Goal: Task Accomplishment & Management: Use online tool/utility

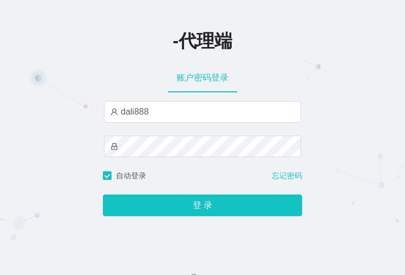
type input "dali888"
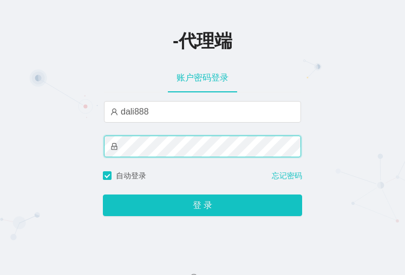
click at [103, 195] on button "登 录" at bounding box center [202, 206] width 199 height 22
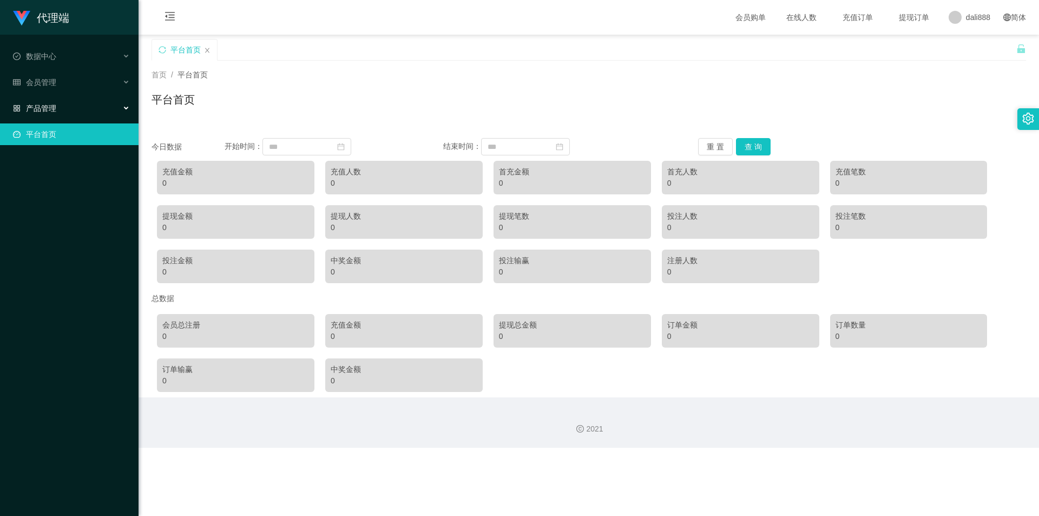
click at [57, 101] on div "产品管理" at bounding box center [69, 108] width 139 height 22
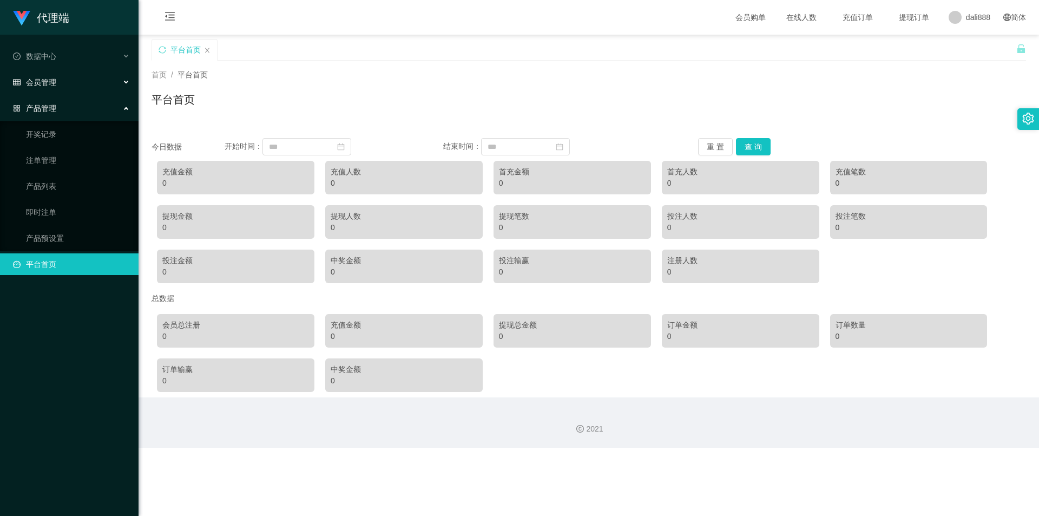
click at [67, 77] on div "会员管理" at bounding box center [69, 82] width 139 height 22
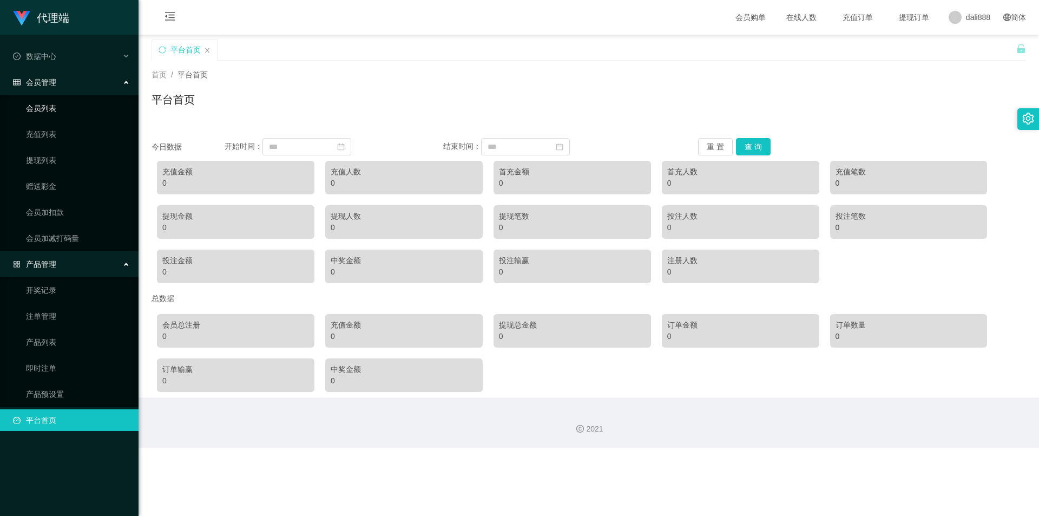
click at [60, 109] on link "会员列表" at bounding box center [78, 108] width 104 height 22
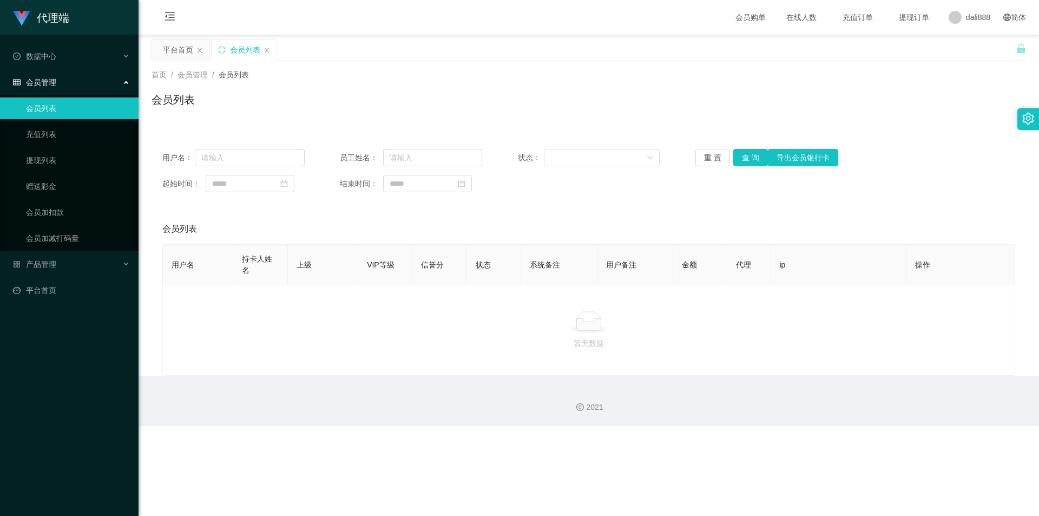
drag, startPoint x: 613, startPoint y: 275, endPoint x: 616, endPoint y: 287, distance: 12.0
click at [404, 275] on div "用户名 持卡人姓名 上级 VIP等级 信誉分 状态 系统备注 用户备注 金额 代理 ip 操作" at bounding box center [588, 264] width 853 height 41
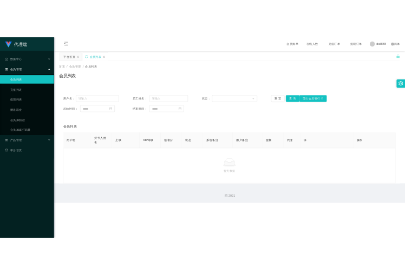
scroll to position [0, 3]
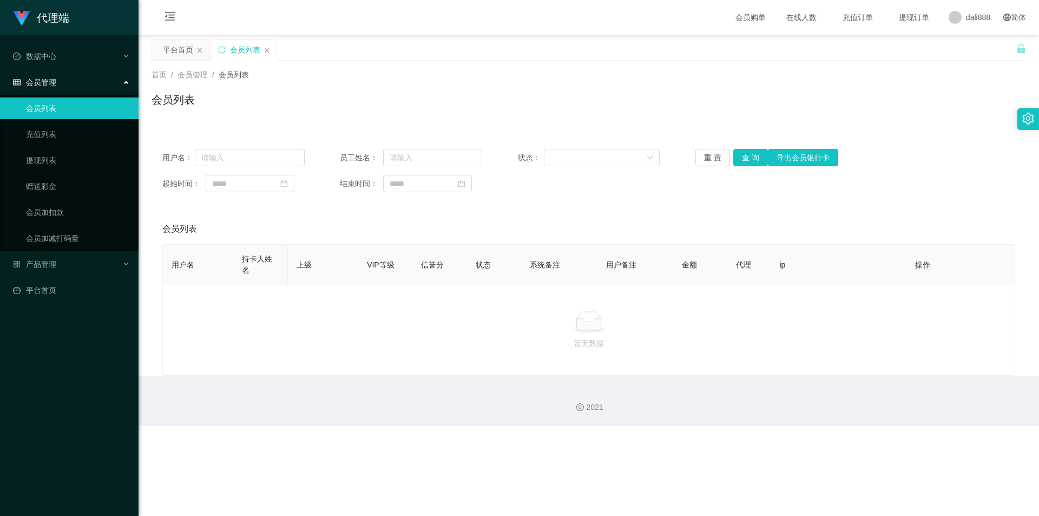
click at [404, 261] on th "ip" at bounding box center [839, 265] width 136 height 41
click at [58, 52] on div "数据中心" at bounding box center [69, 56] width 139 height 22
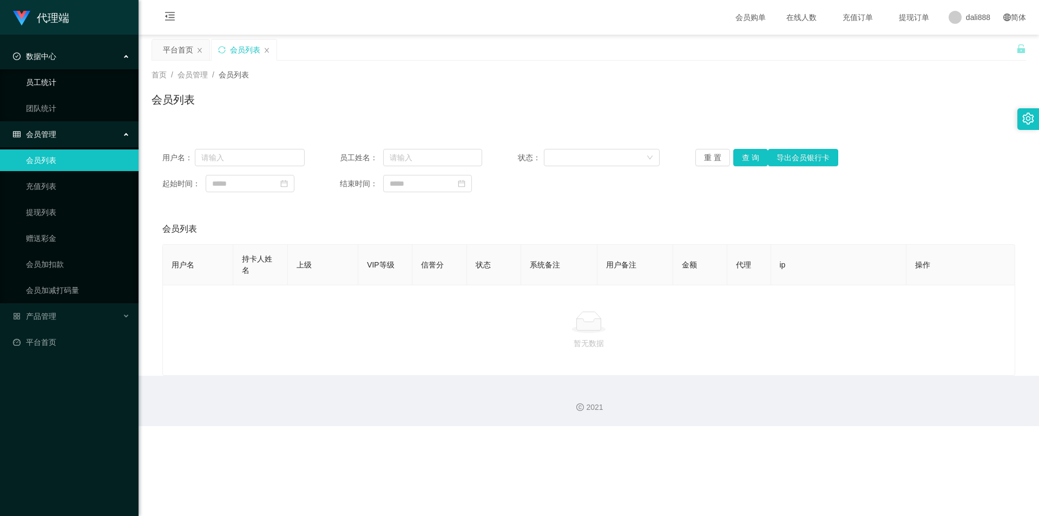
click at [58, 82] on link "员工统计" at bounding box center [78, 82] width 104 height 22
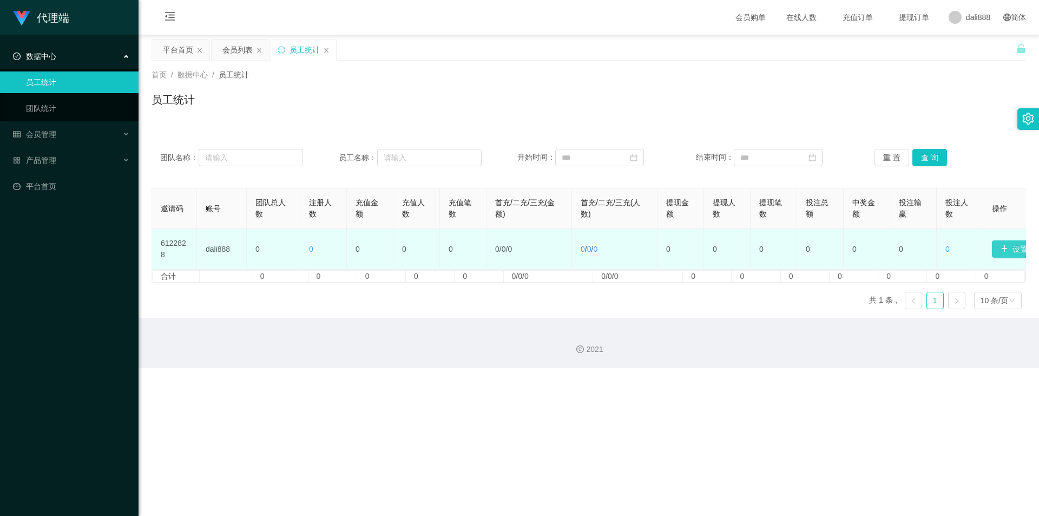
click at [404, 249] on button "设置邀请码" at bounding box center [1025, 248] width 67 height 17
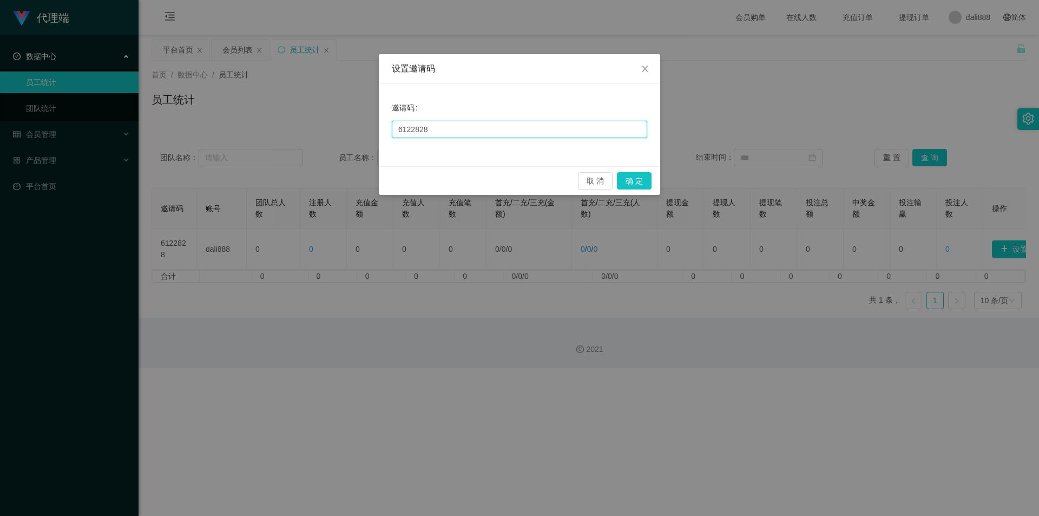
click at [404, 137] on input "6122828" at bounding box center [519, 129] width 255 height 17
click at [404, 128] on input "6122828" at bounding box center [519, 129] width 255 height 17
click at [404, 275] on div "设置邀请码 邀请码 6122828 取 消 确 定" at bounding box center [519, 258] width 1039 height 516
